Goal: Find specific page/section: Find specific page/section

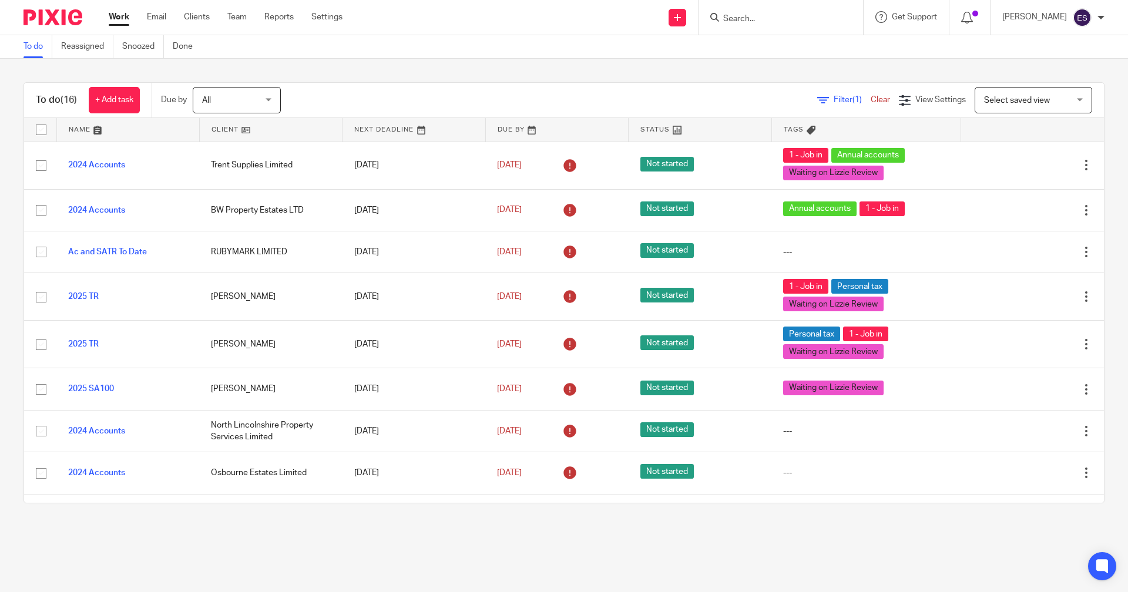
click at [750, 21] on input "Search" at bounding box center [775, 19] width 106 height 11
click at [753, 15] on input "Search" at bounding box center [775, 19] width 106 height 11
drag, startPoint x: 750, startPoint y: 18, endPoint x: 722, endPoint y: 18, distance: 28.8
click at [722, 18] on div "taz" at bounding box center [778, 17] width 137 height 15
type input "taz"
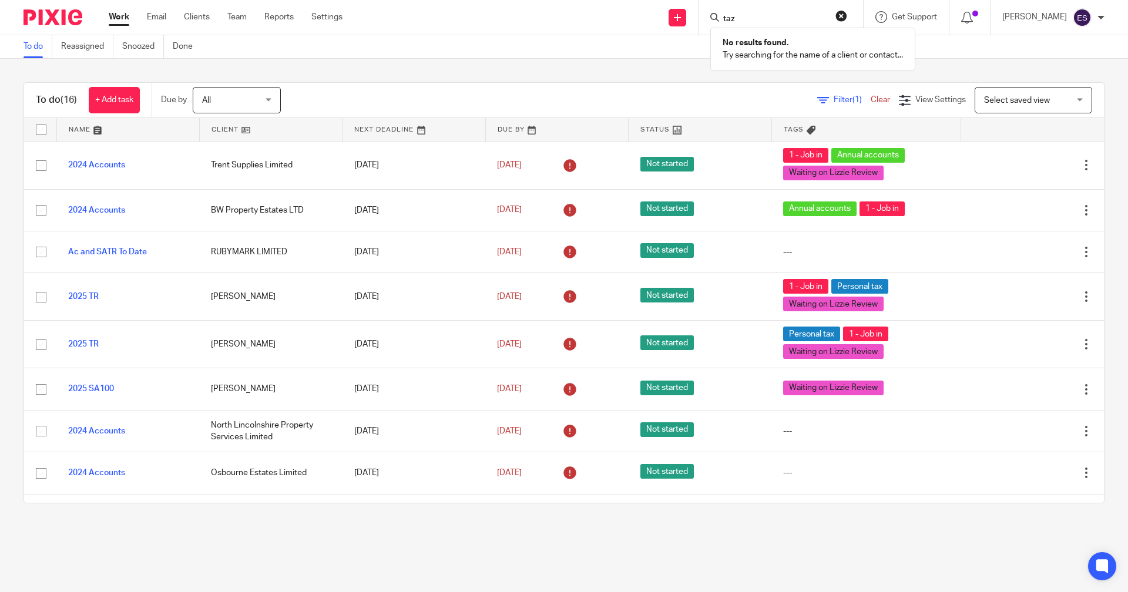
click at [214, 21] on ul "Work Email Clients Team Reports Settings" at bounding box center [234, 17] width 251 height 12
click at [204, 16] on link "Clients" at bounding box center [197, 17] width 26 height 12
click at [194, 17] on link "Clients" at bounding box center [197, 17] width 26 height 12
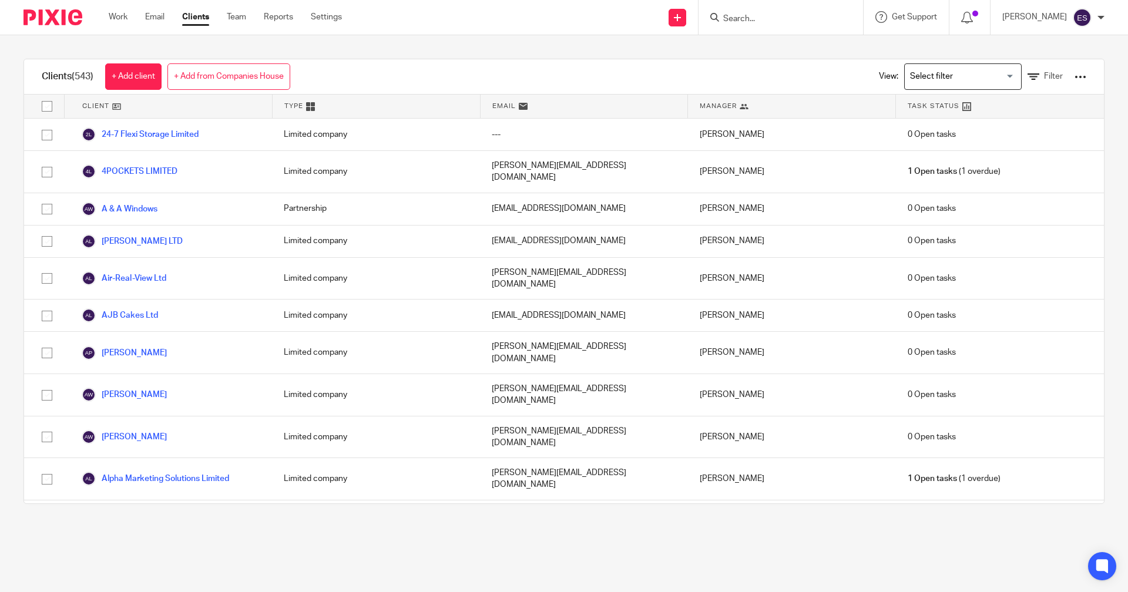
click at [774, 13] on form at bounding box center [784, 17] width 125 height 15
click at [768, 23] on input "Search" at bounding box center [775, 19] width 106 height 11
type input "taz"
